Goal: Information Seeking & Learning: Stay updated

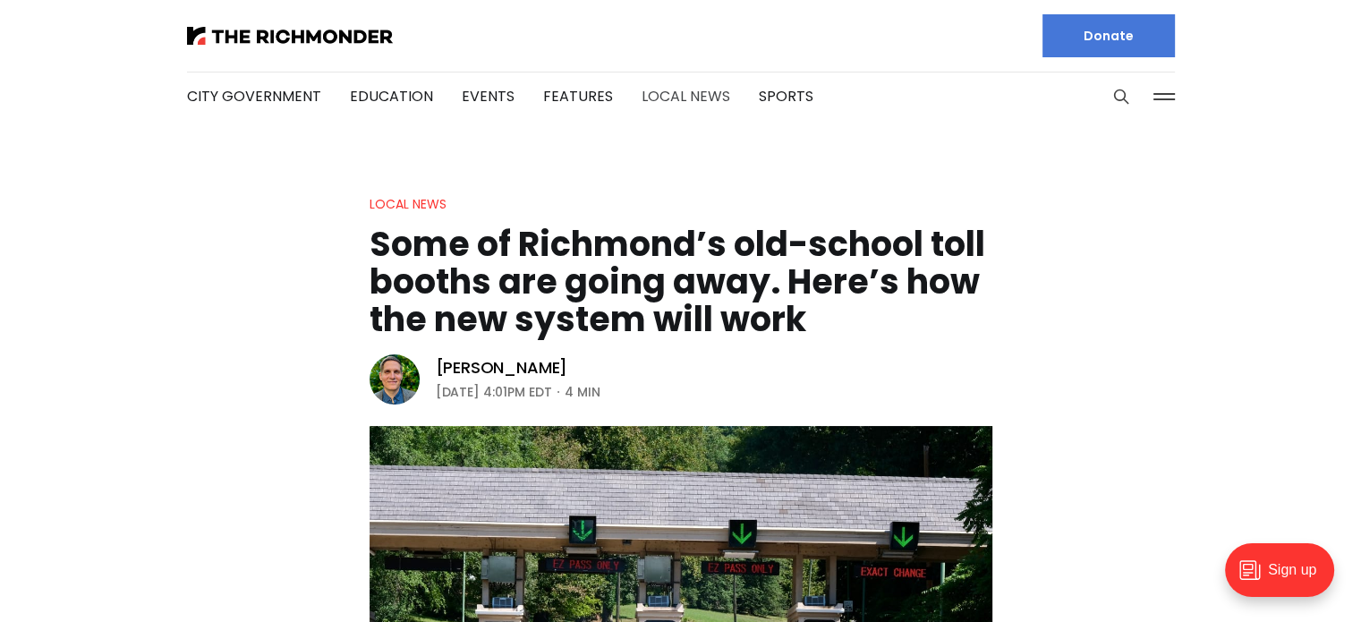
click at [659, 96] on link "Local News" at bounding box center [686, 96] width 89 height 21
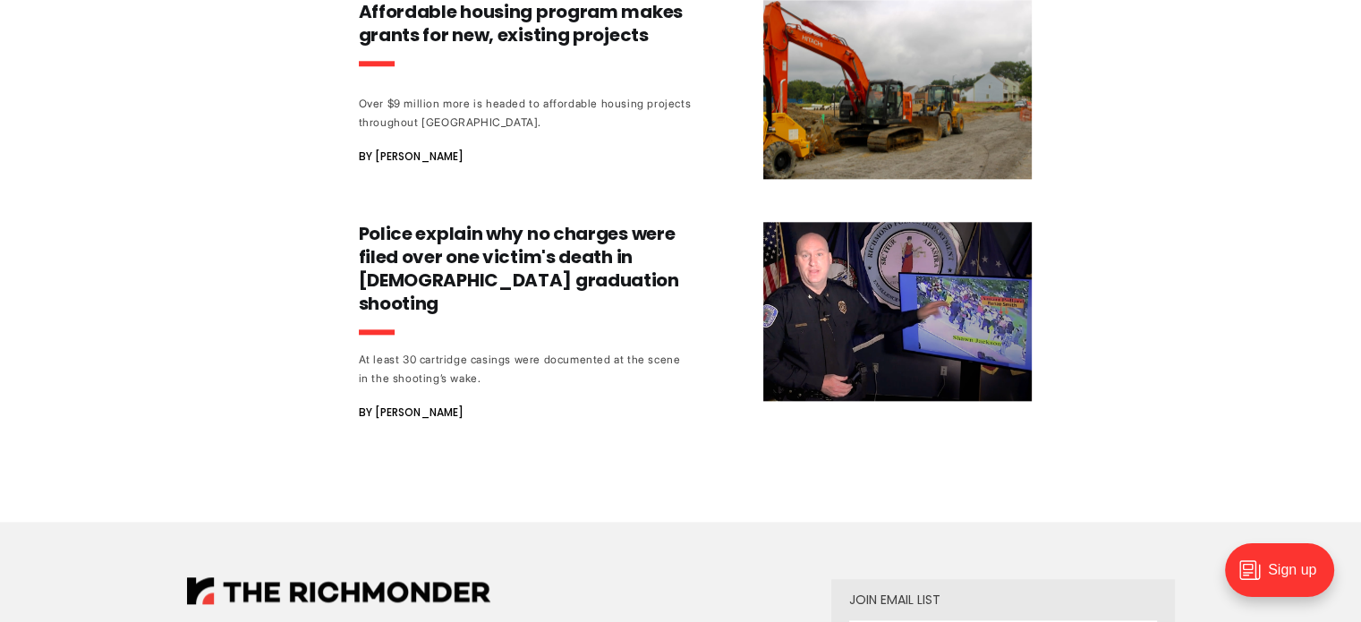
scroll to position [1969, 0]
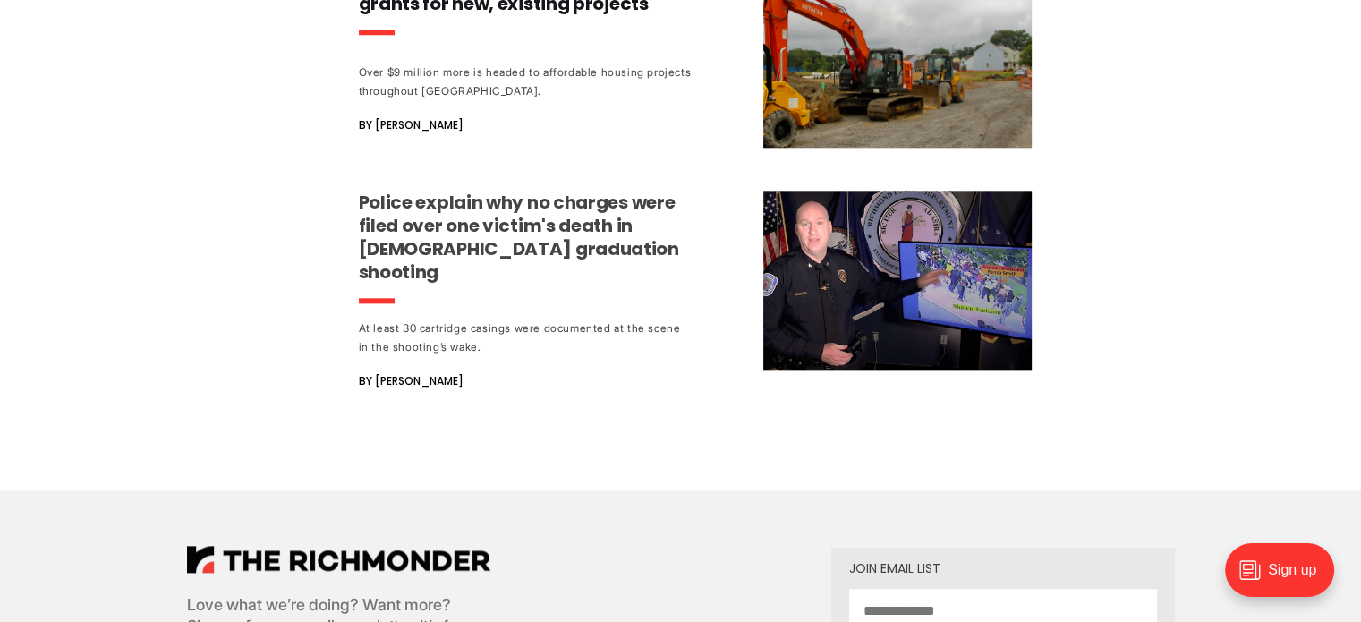
click at [512, 203] on h3 "Police explain why no charges were filed over one victim's death in [DEMOGRAPHI…" at bounding box center [525, 237] width 333 height 93
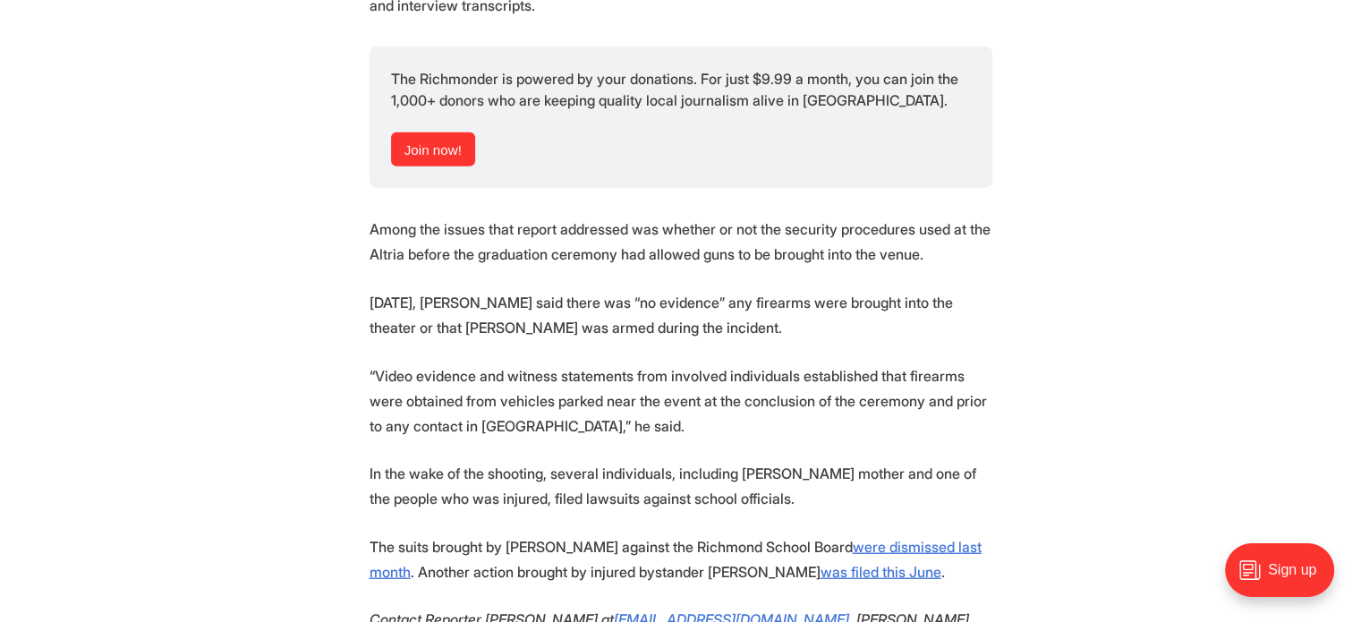
scroll to position [4564, 0]
